Goal: Transaction & Acquisition: Purchase product/service

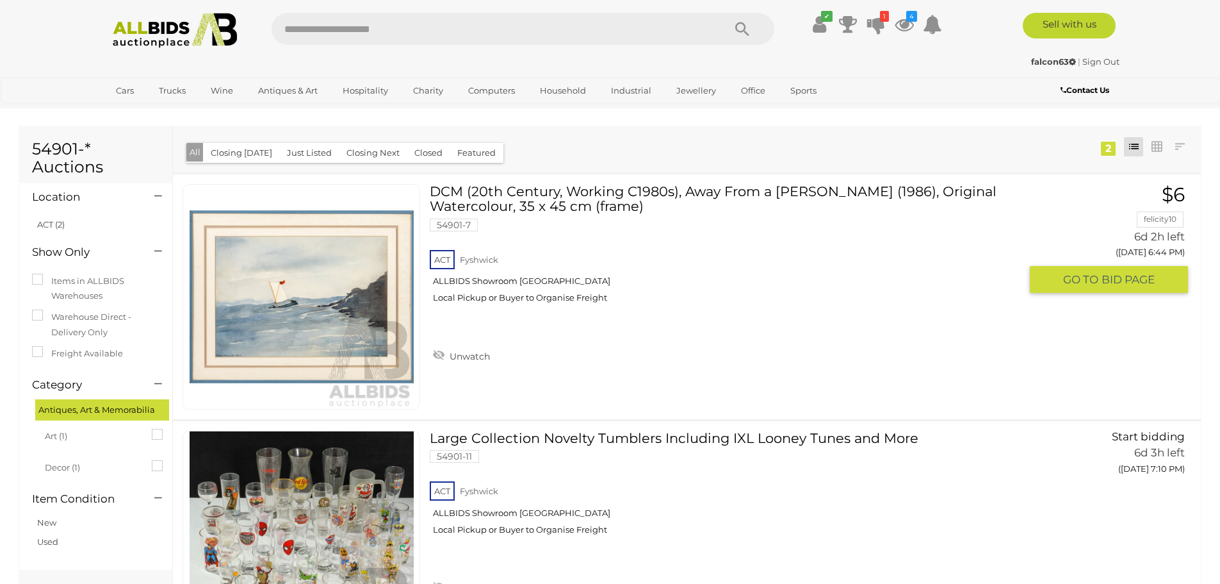
scroll to position [64, 0]
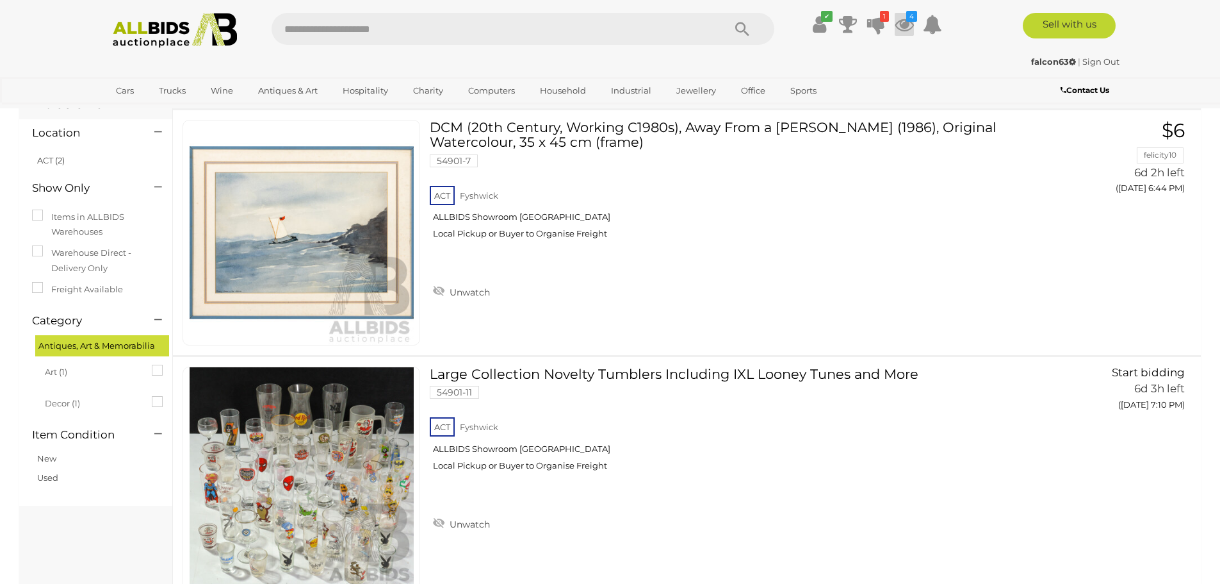
click at [905, 19] on icon at bounding box center [904, 24] width 19 height 23
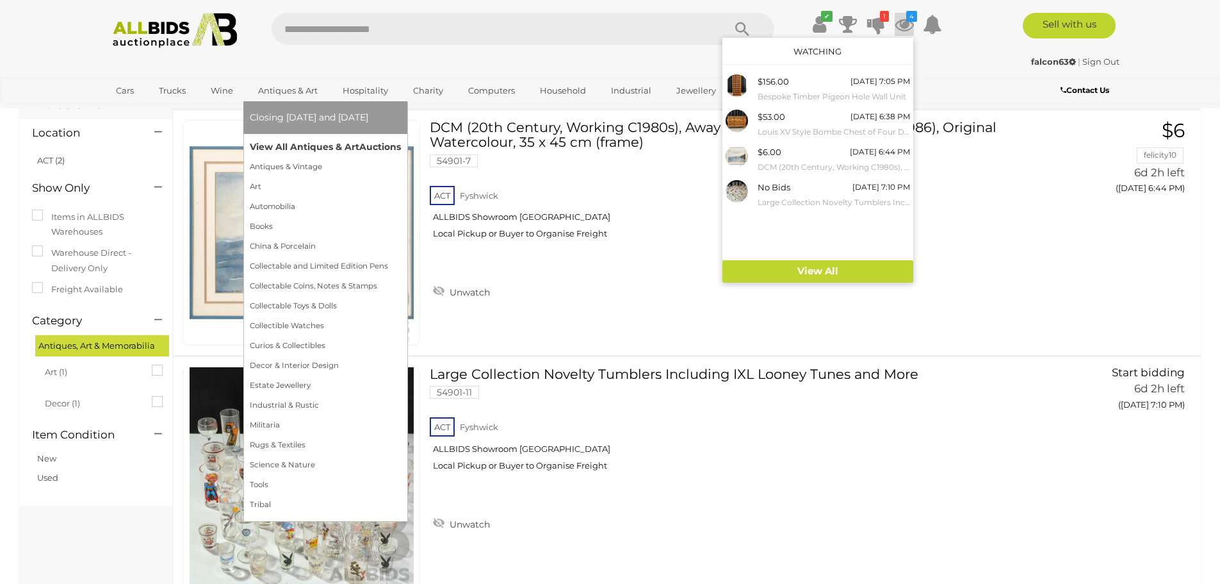
click at [297, 148] on link "View All Antiques & Art Auctions" at bounding box center [325, 147] width 151 height 20
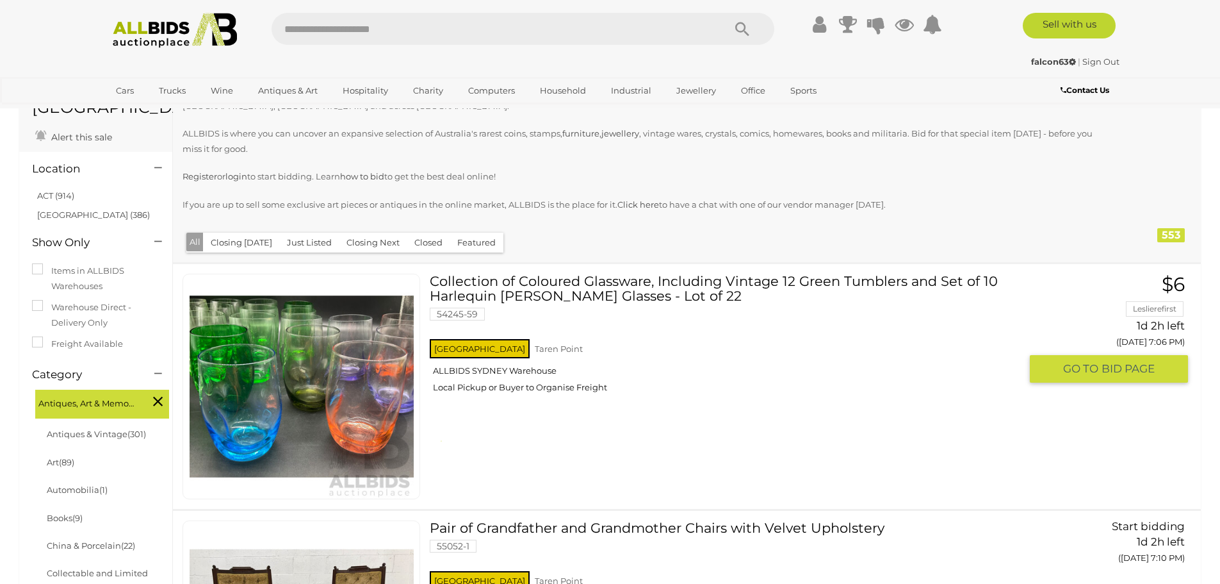
scroll to position [128, 0]
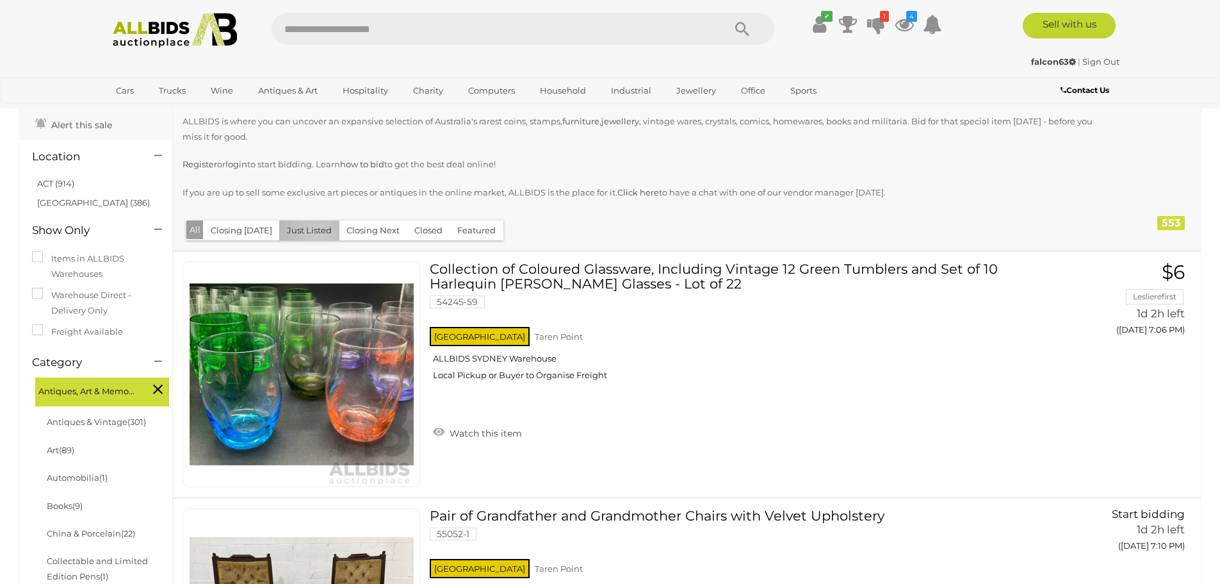
click at [311, 234] on button "Just Listed" at bounding box center [309, 230] width 60 height 20
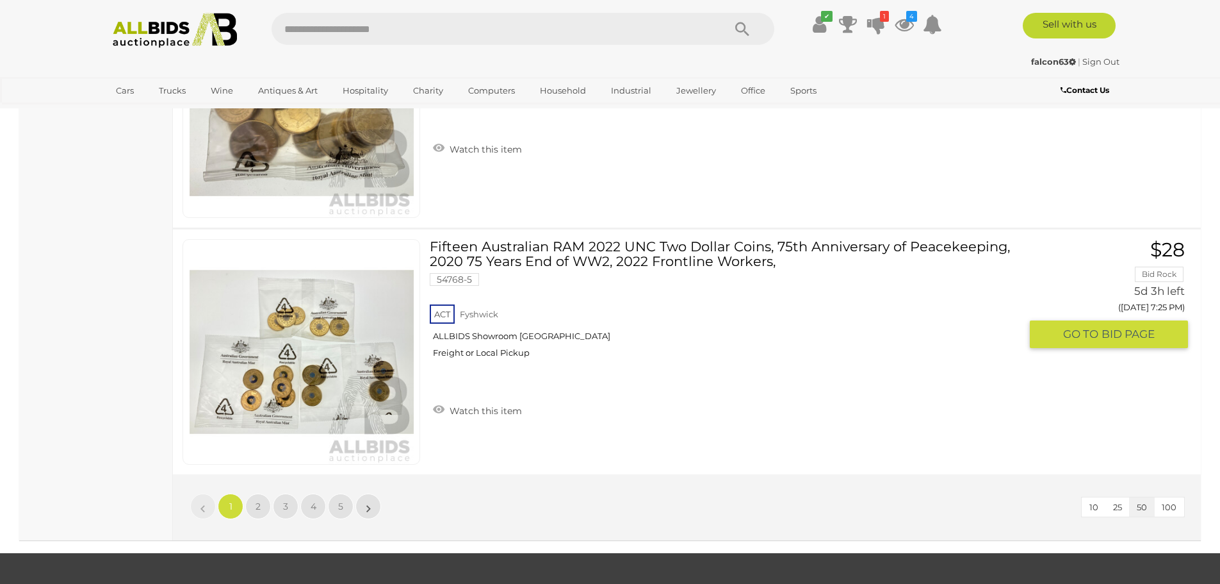
scroll to position [12491, 0]
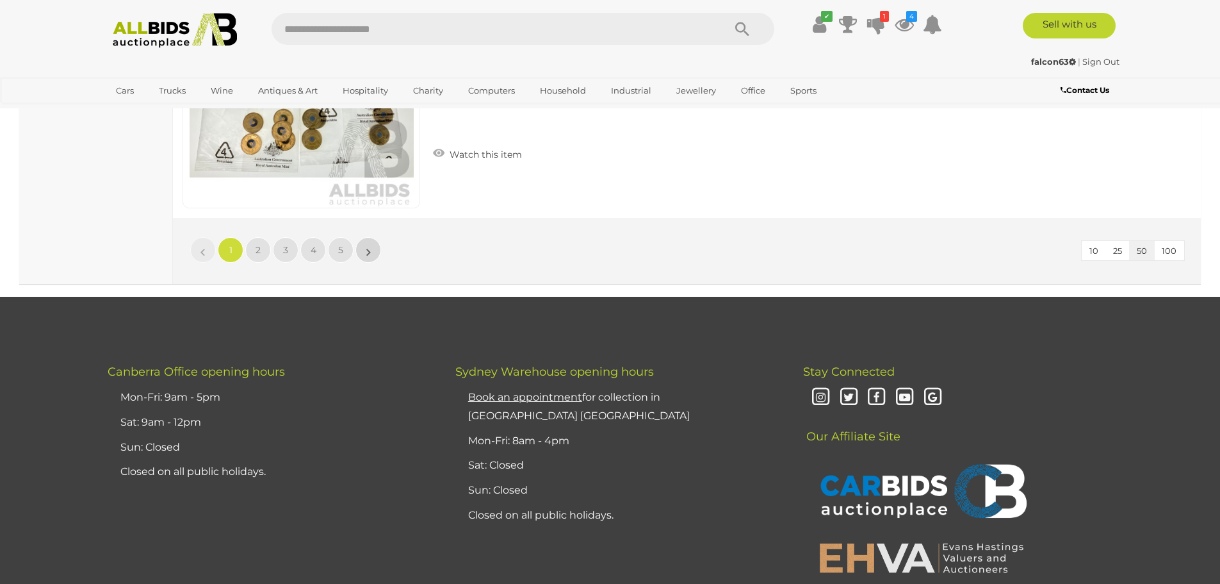
click at [366, 247] on link "»" at bounding box center [369, 250] width 26 height 26
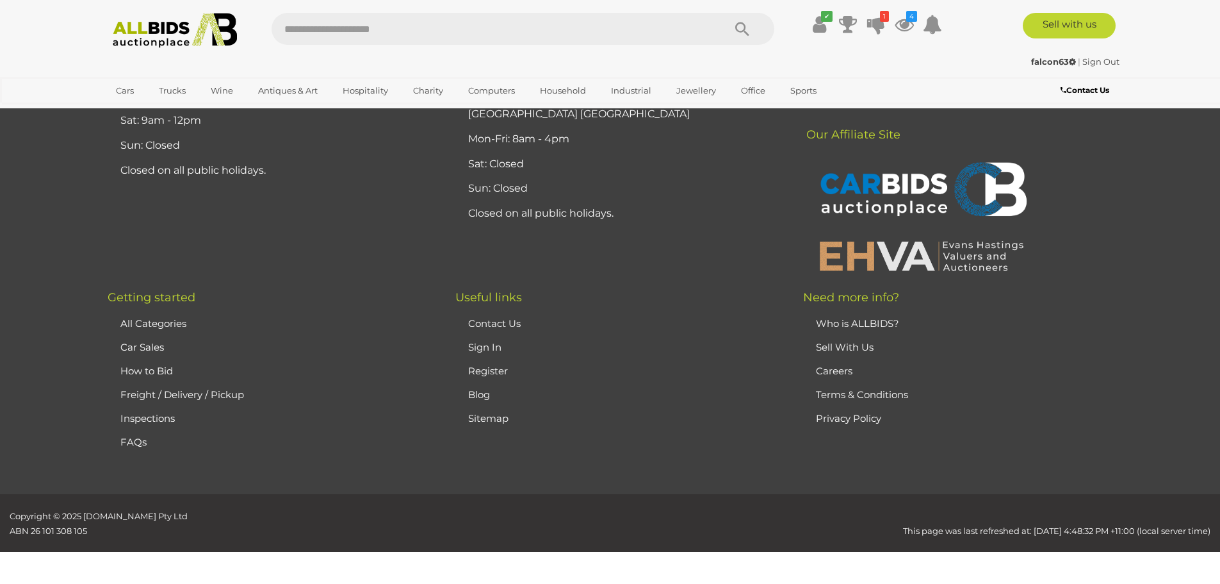
scroll to position [250, 0]
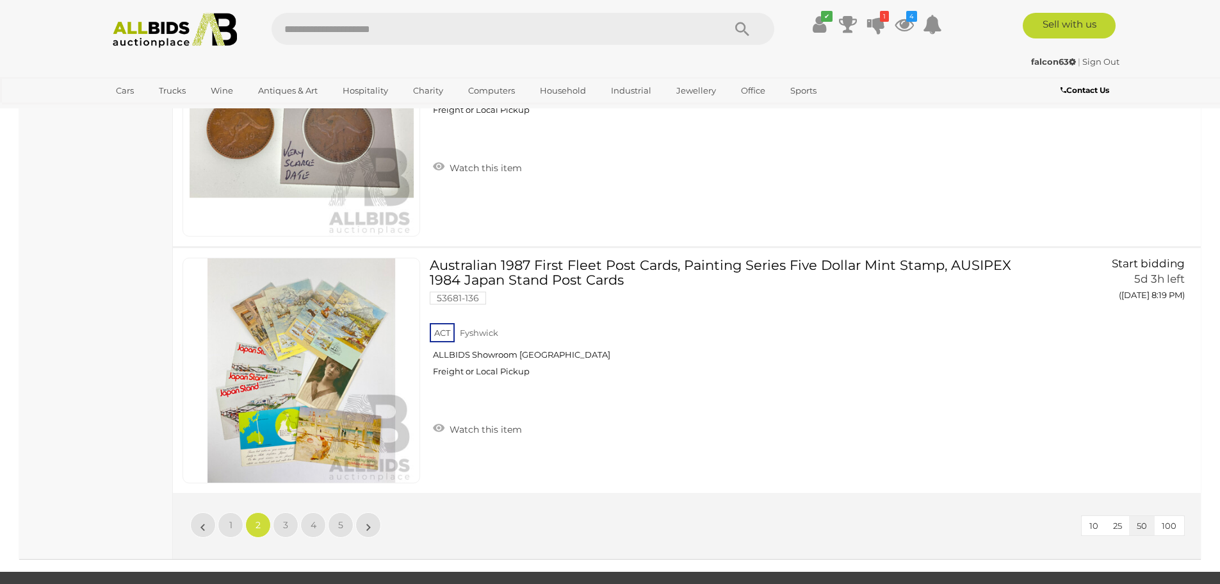
scroll to position [12293, 0]
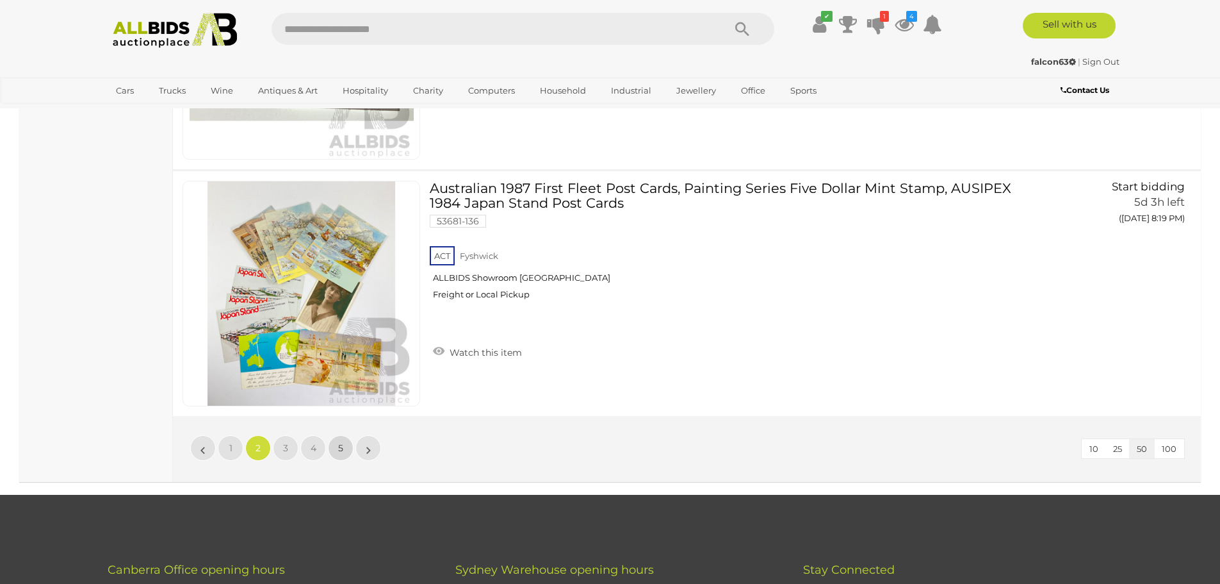
click at [337, 454] on link "5" at bounding box center [341, 448] width 26 height 26
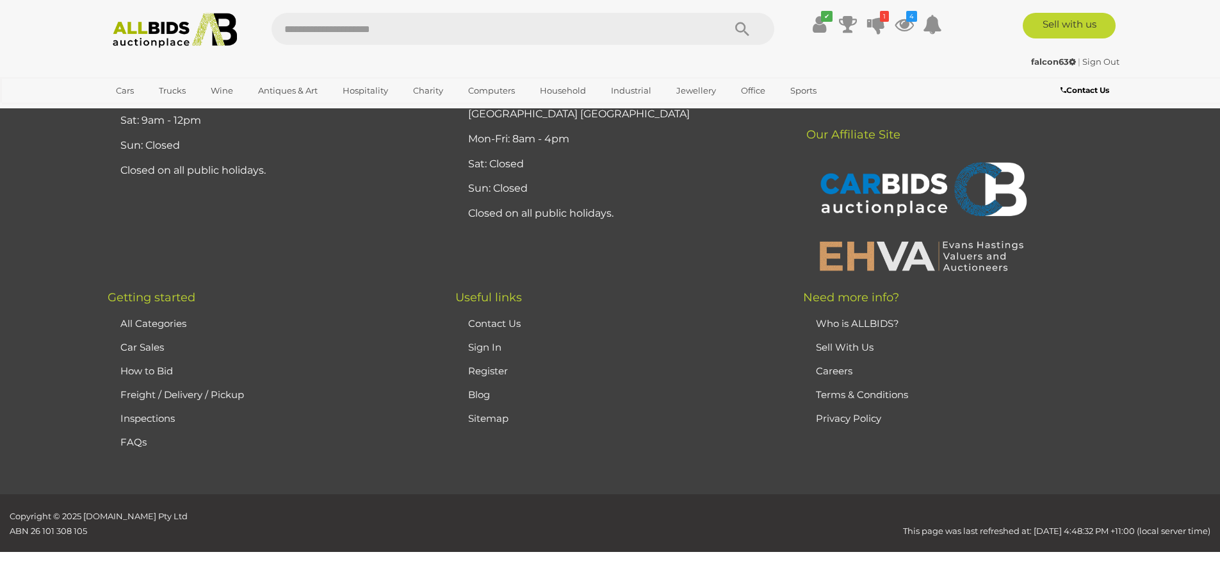
scroll to position [250, 0]
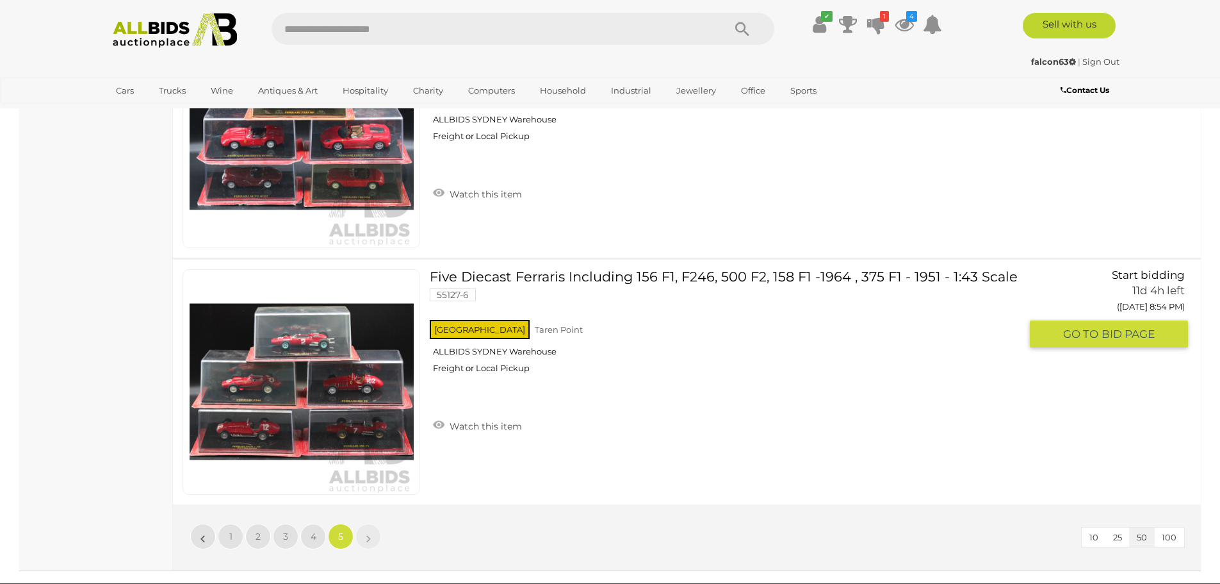
scroll to position [6527, 0]
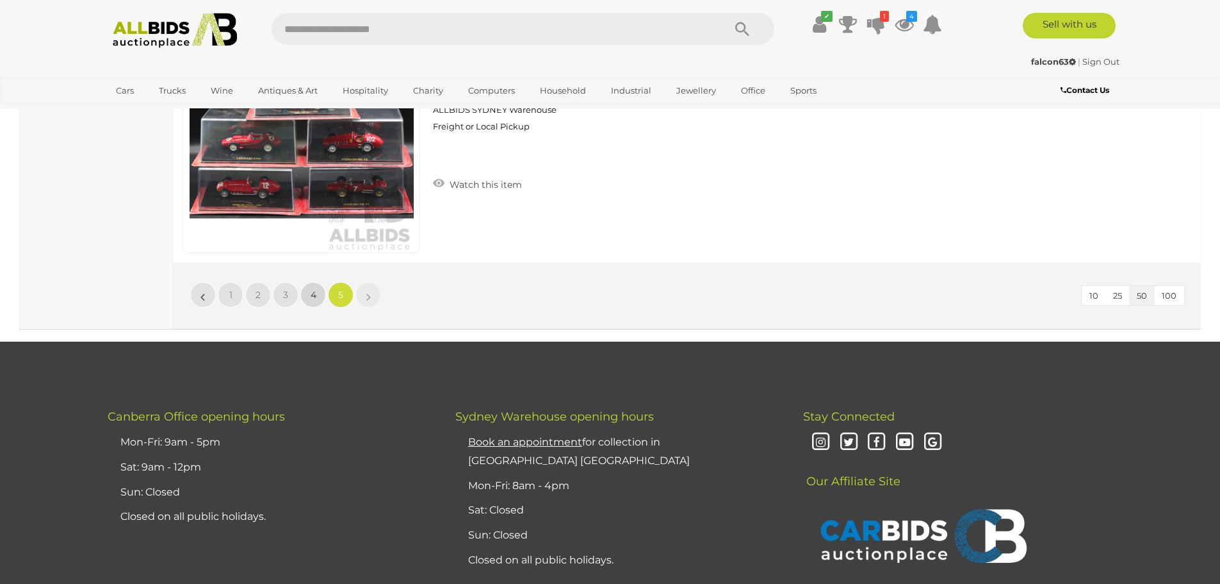
click at [315, 301] on link "4" at bounding box center [313, 295] width 26 height 26
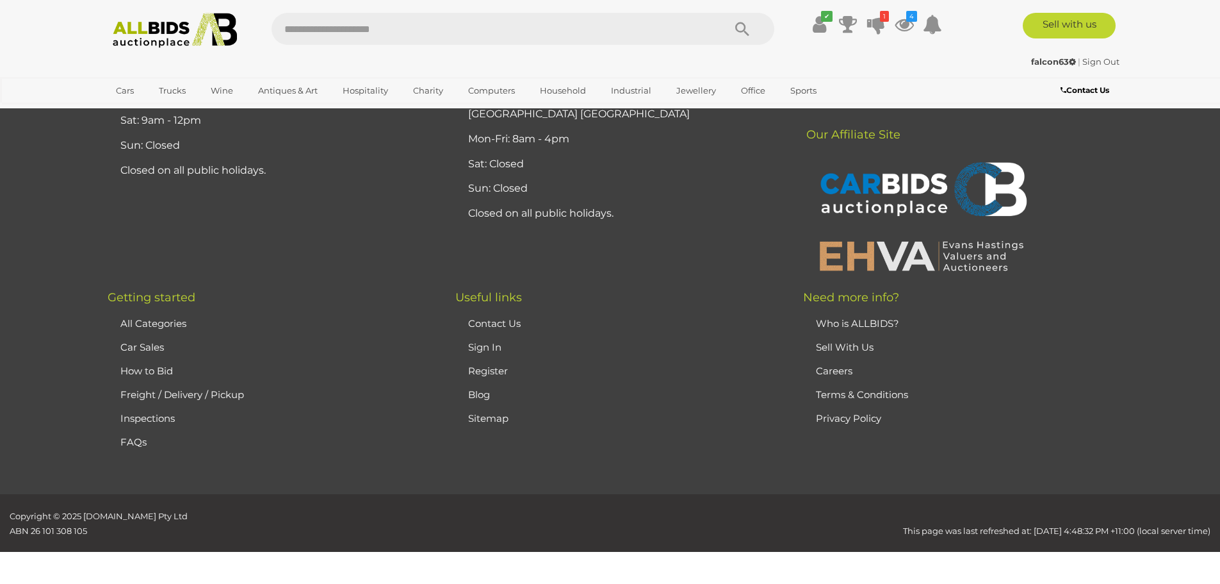
scroll to position [250, 0]
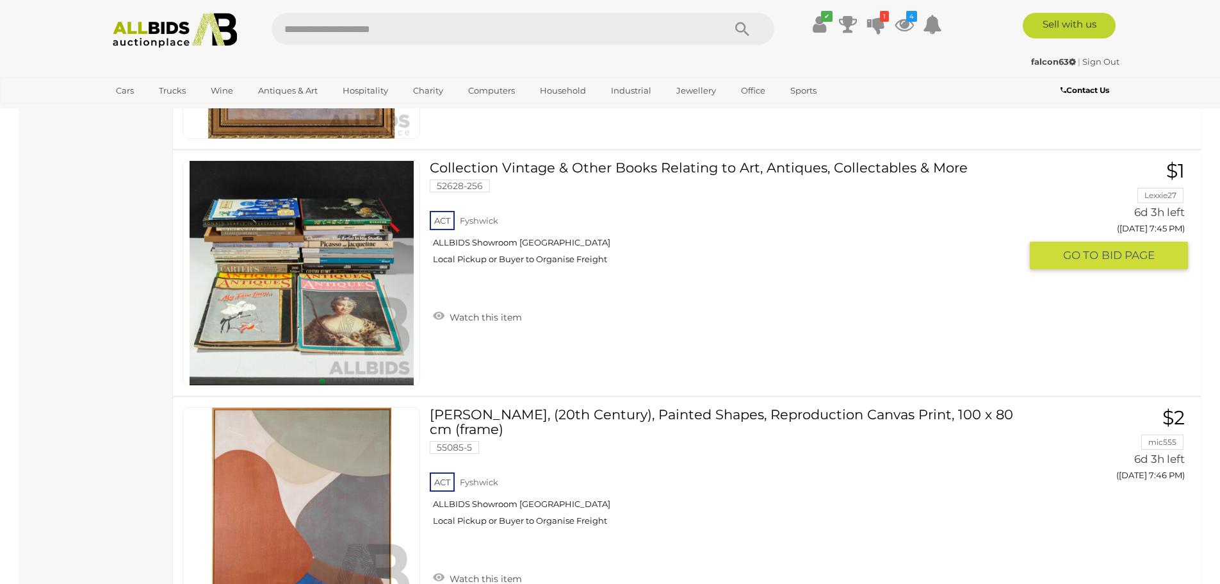
scroll to position [12228, 0]
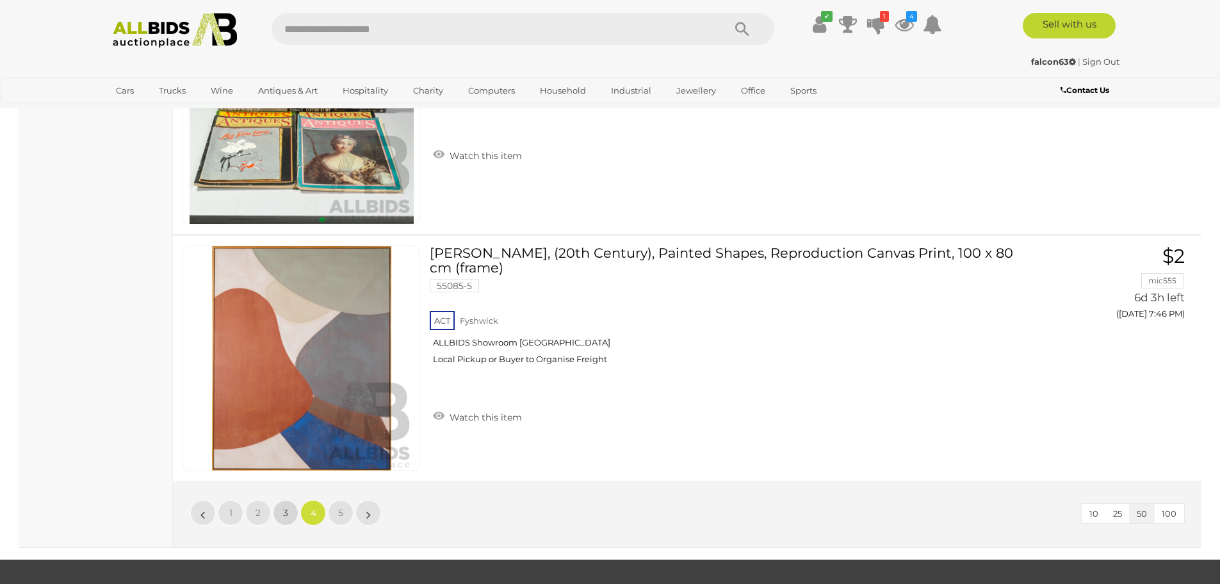
click at [288, 514] on link "3" at bounding box center [286, 513] width 26 height 26
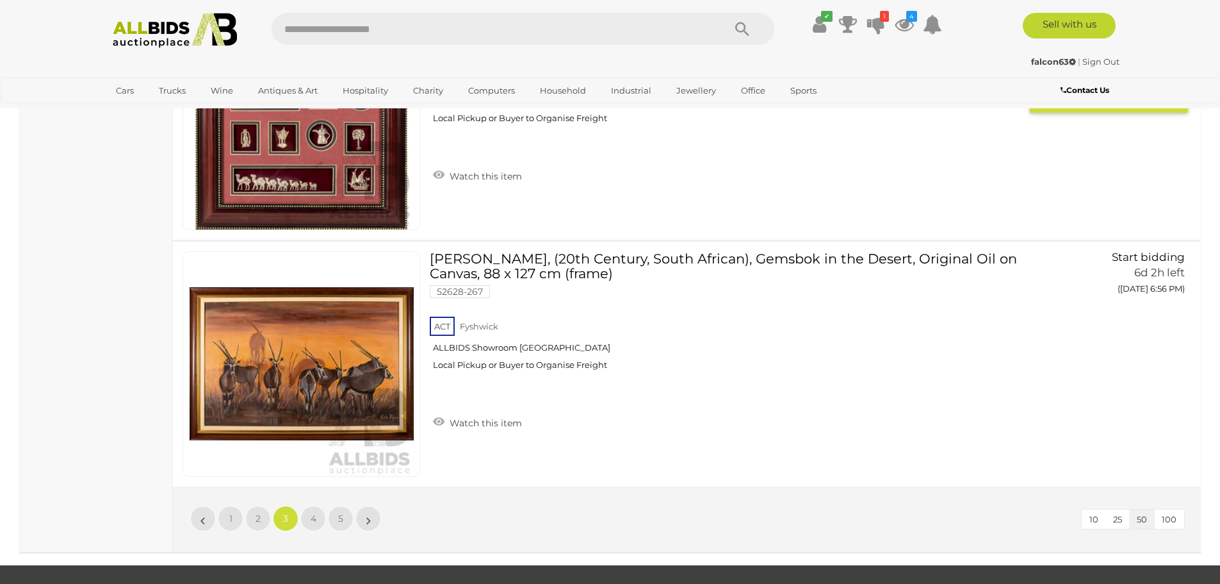
scroll to position [12230, 0]
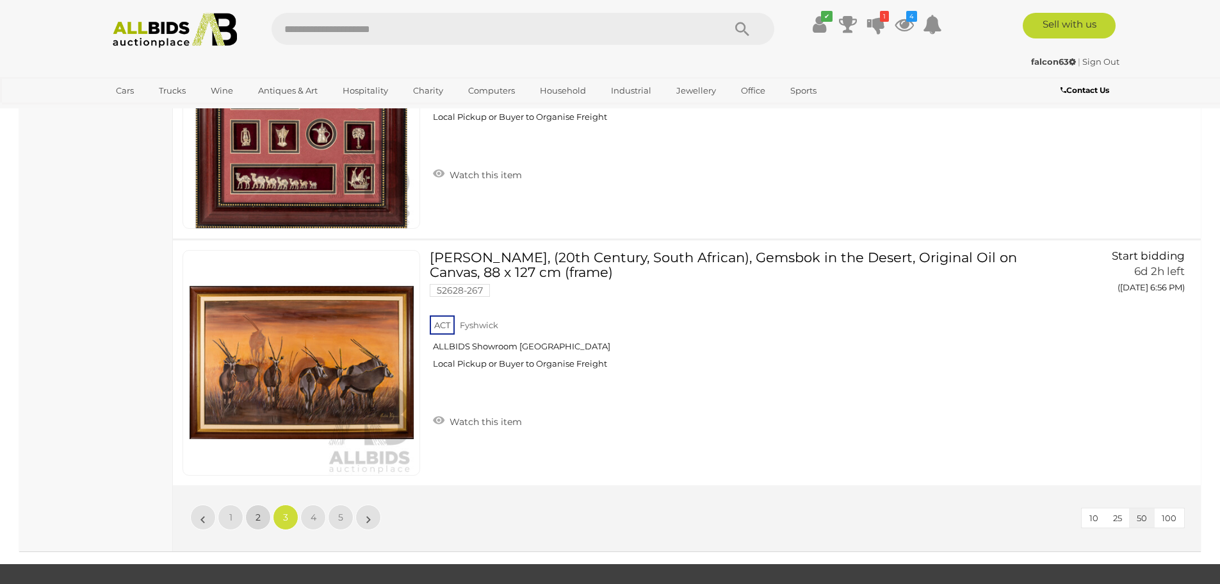
click at [254, 516] on link "2" at bounding box center [258, 517] width 26 height 26
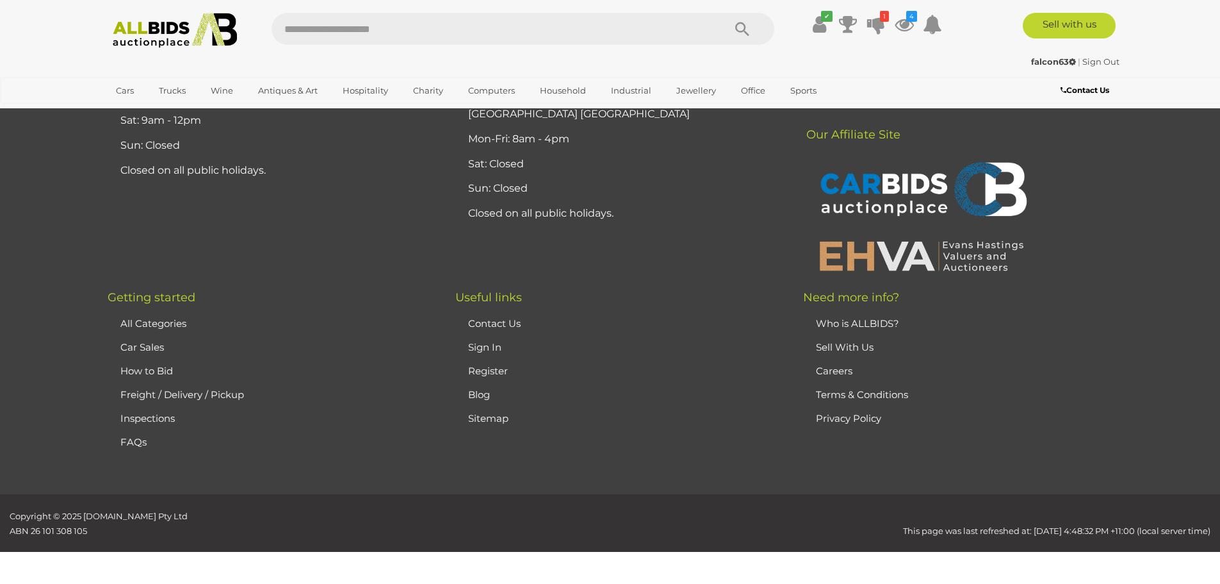
scroll to position [250, 0]
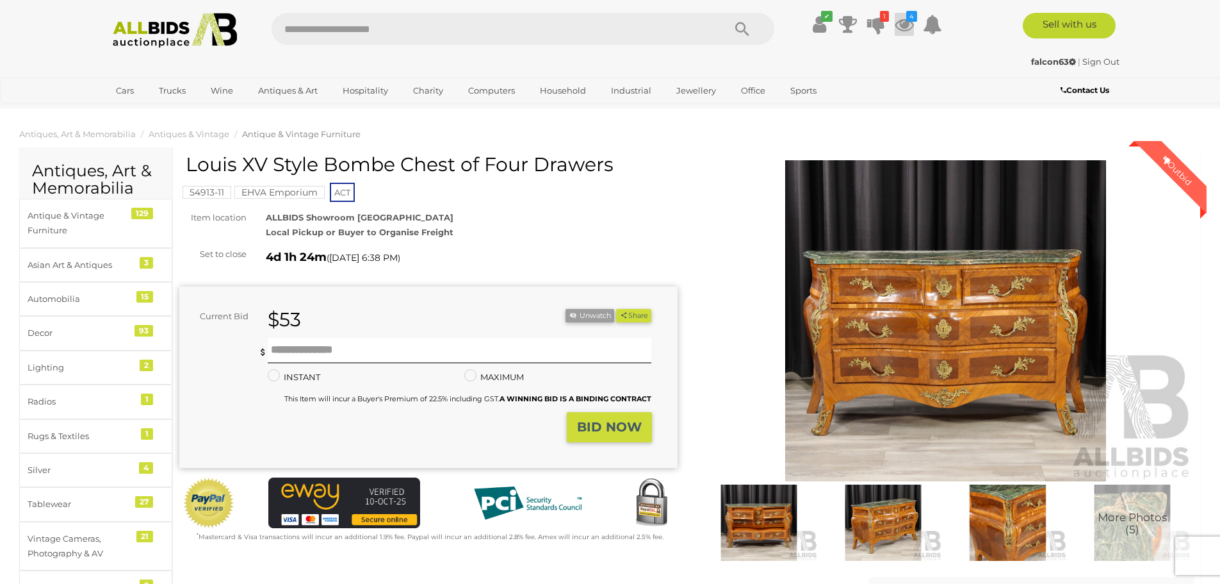
click at [903, 21] on icon at bounding box center [904, 24] width 19 height 23
